Goal: Task Accomplishment & Management: Manage account settings

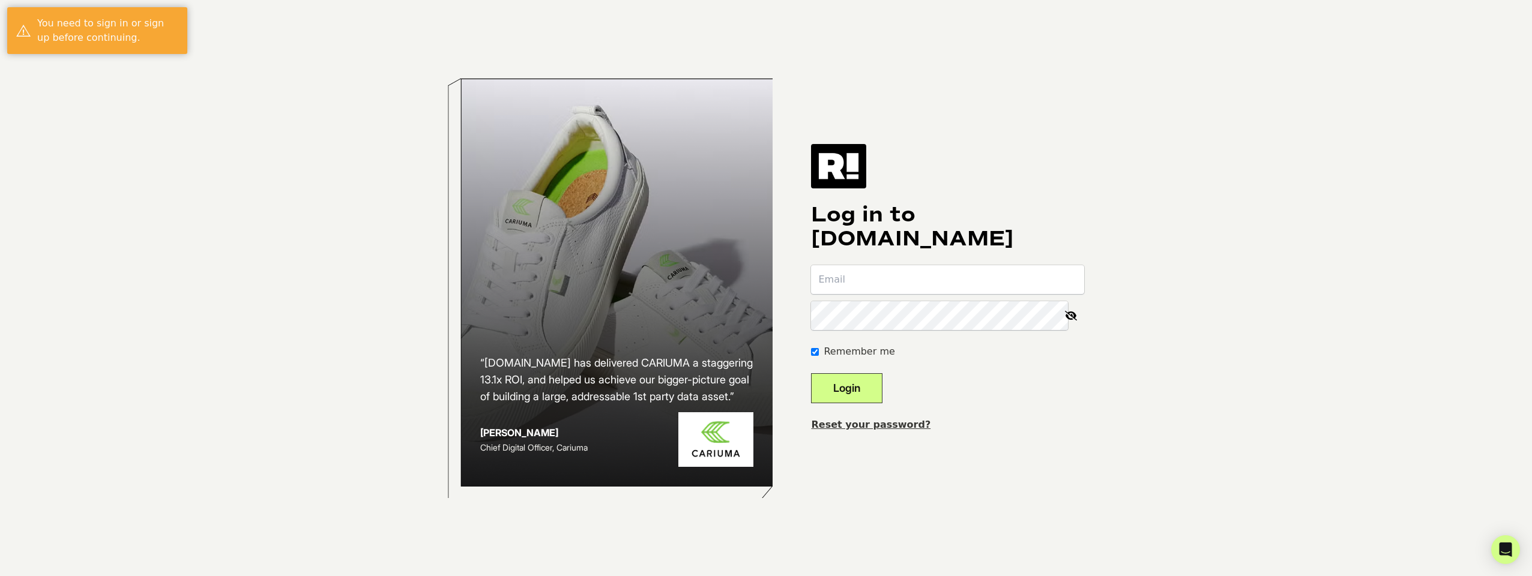
type input "[EMAIL_ADDRESS][DOMAIN_NAME]"
click at [882, 380] on button "Login" at bounding box center [846, 388] width 71 height 30
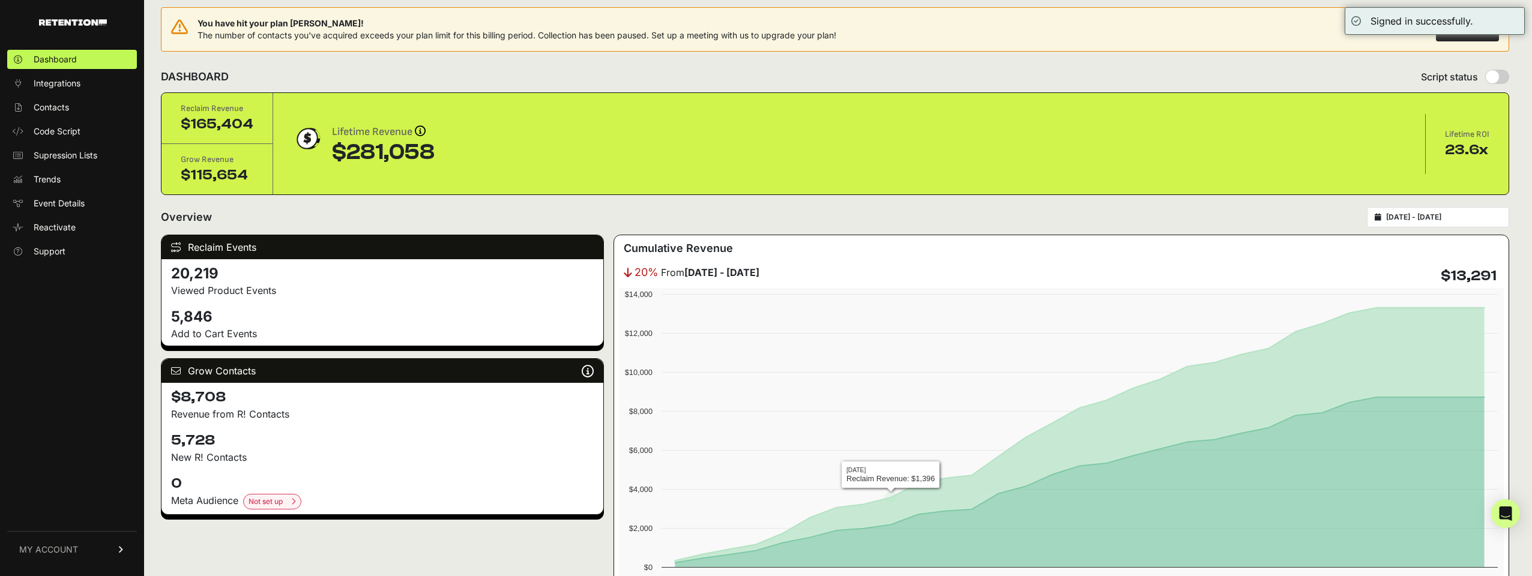
scroll to position [10, 0]
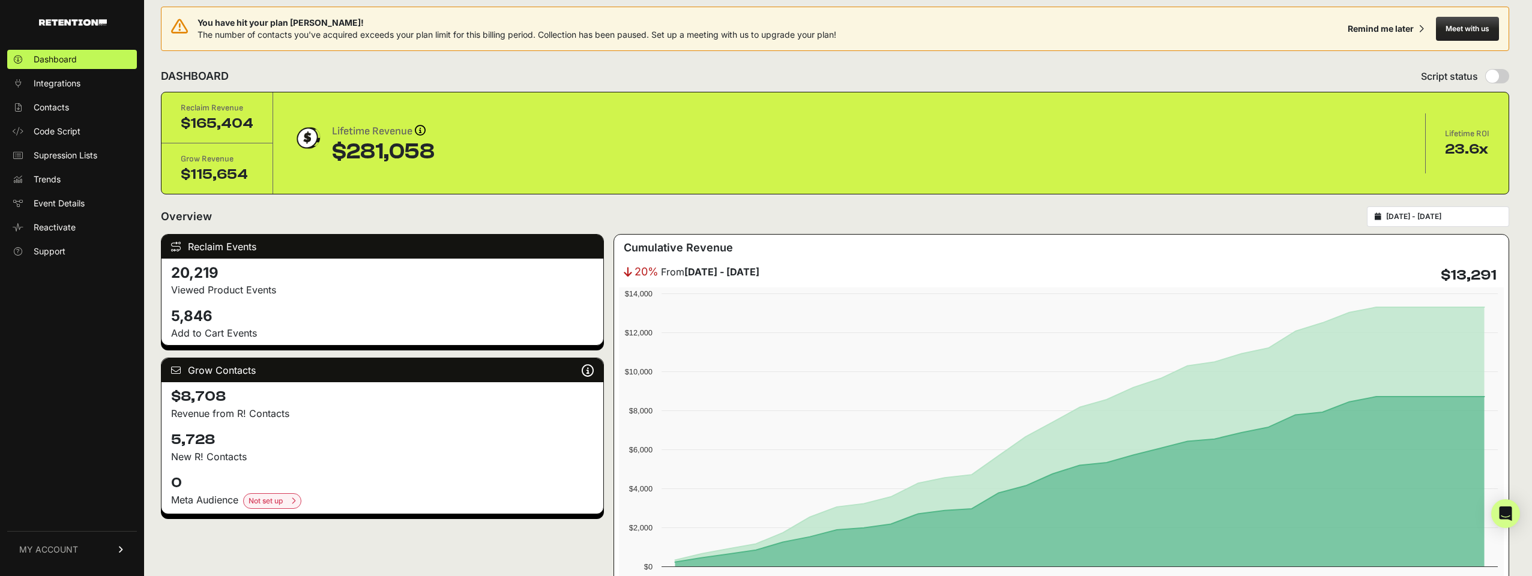
click at [664, 214] on div "Overview 2025-08-09 - 2025-09-08" at bounding box center [835, 216] width 1348 height 20
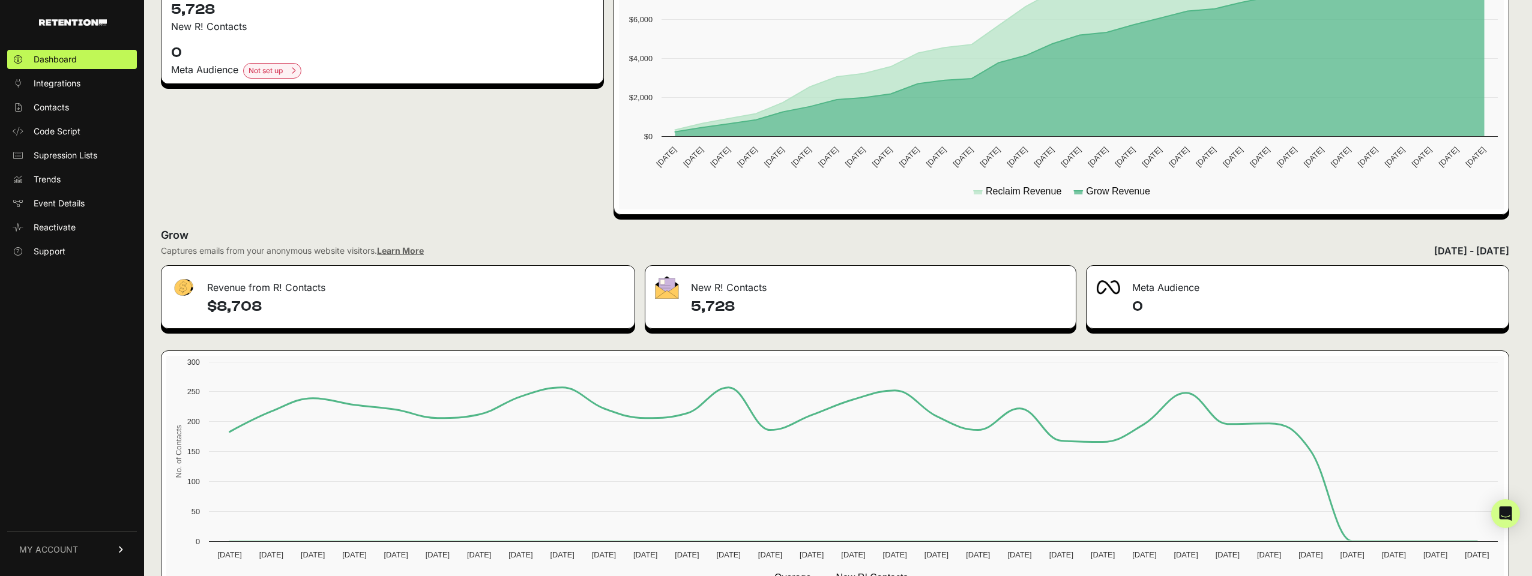
scroll to position [483, 0]
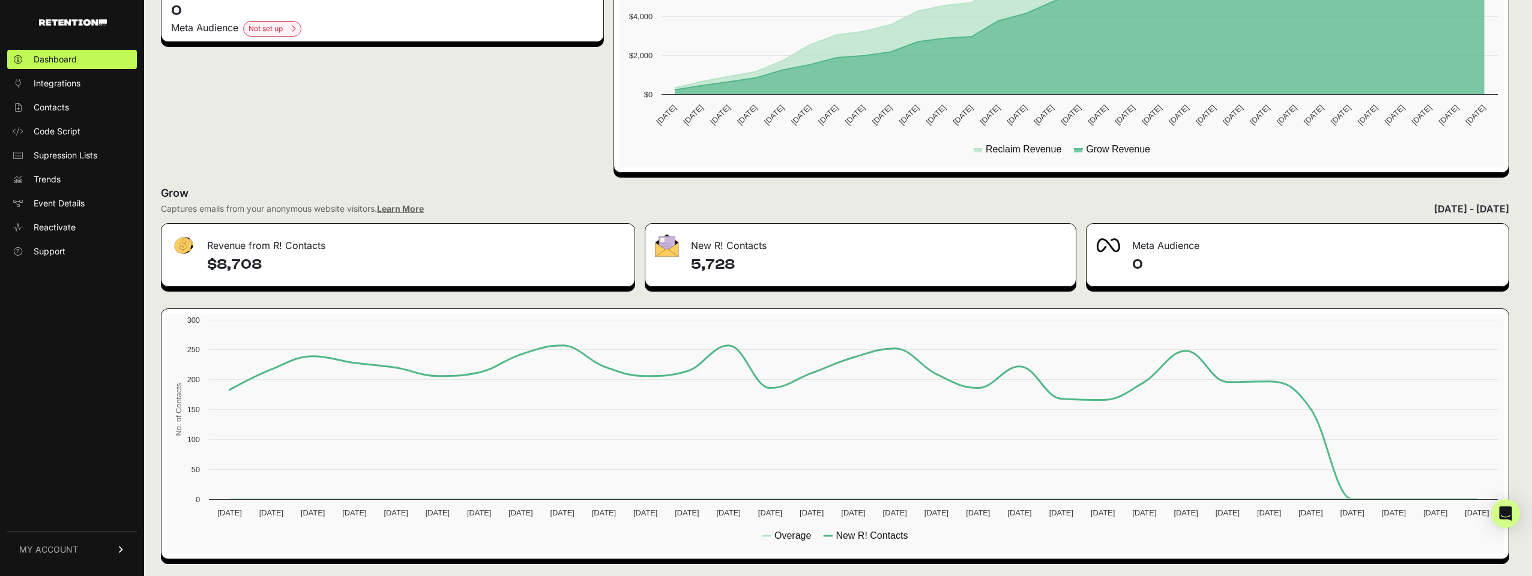
click at [558, 183] on div "Reclaim Events 20,219 Viewed Product Events 5,846 Add to Cart Events Grow Conta…" at bounding box center [835, 161] width 1348 height 798
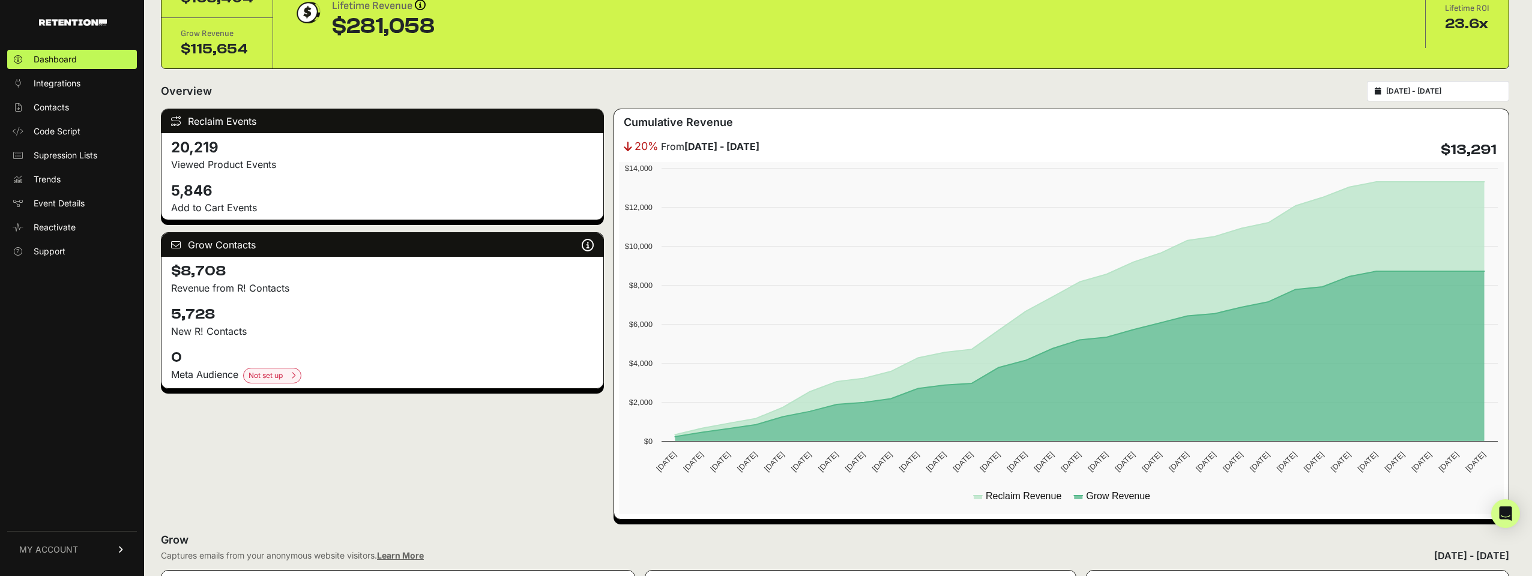
scroll to position [119, 0]
